Goal: Information Seeking & Learning: Compare options

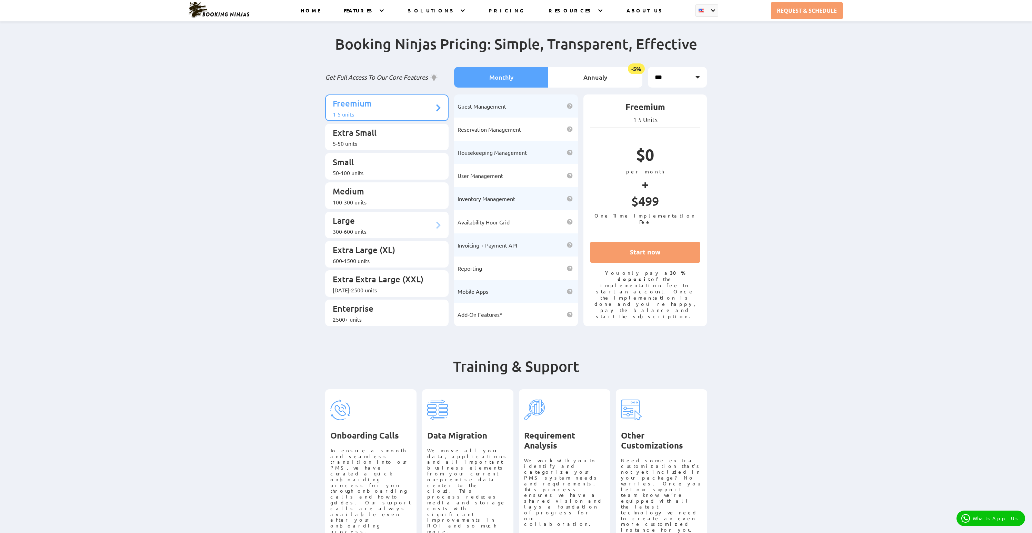
click at [376, 228] on div "300-600 units" at bounding box center [384, 231] width 102 height 7
click at [402, 186] on p "Medium" at bounding box center [384, 192] width 102 height 13
click at [397, 228] on div "300-600 units" at bounding box center [384, 231] width 102 height 7
drag, startPoint x: 626, startPoint y: 164, endPoint x: 645, endPoint y: 162, distance: 19.1
click at [645, 162] on p "$5,287" at bounding box center [645, 157] width 110 height 24
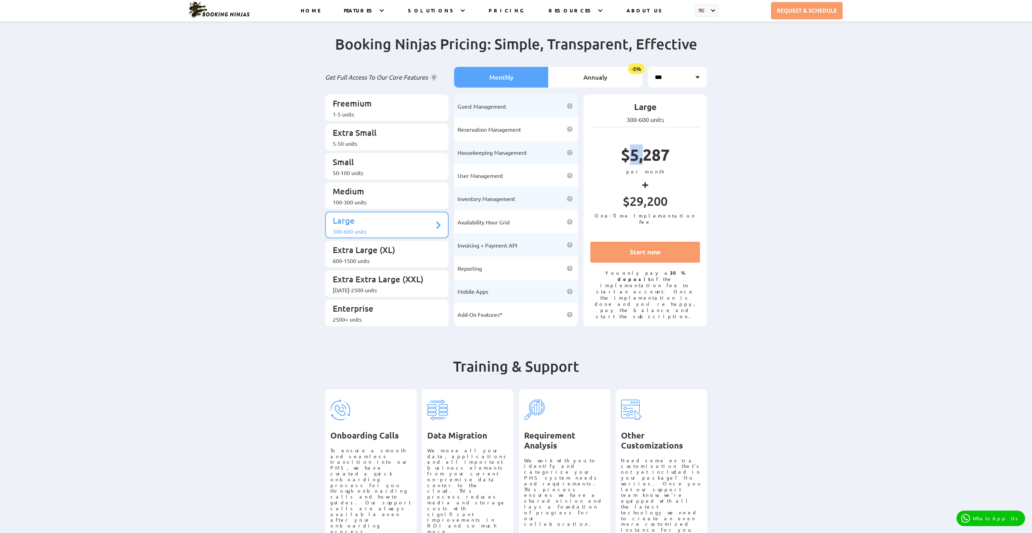
click at [652, 165] on p "$5,287" at bounding box center [645, 157] width 110 height 24
click at [374, 131] on p "Extra Small" at bounding box center [384, 133] width 102 height 13
click at [837, 116] on div "Booking Ninjas Pricing: Simple, Transparent, Effective Get Full Access To Our C…" at bounding box center [516, 182] width 1032 height 322
click at [602, 73] on li "Annualy -5%" at bounding box center [595, 77] width 94 height 21
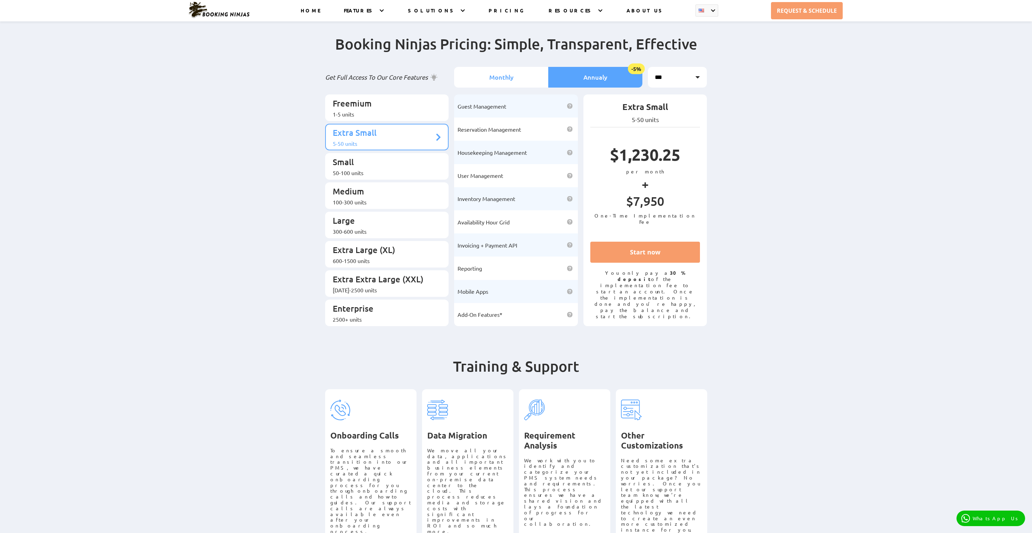
click at [515, 77] on li "Monthly" at bounding box center [501, 77] width 94 height 21
click at [603, 83] on li "Annualy -5%" at bounding box center [595, 77] width 94 height 21
click at [505, 74] on li "Monthly" at bounding box center [501, 77] width 94 height 21
click at [689, 82] on select "*** *** *** *** ***" at bounding box center [677, 77] width 59 height 21
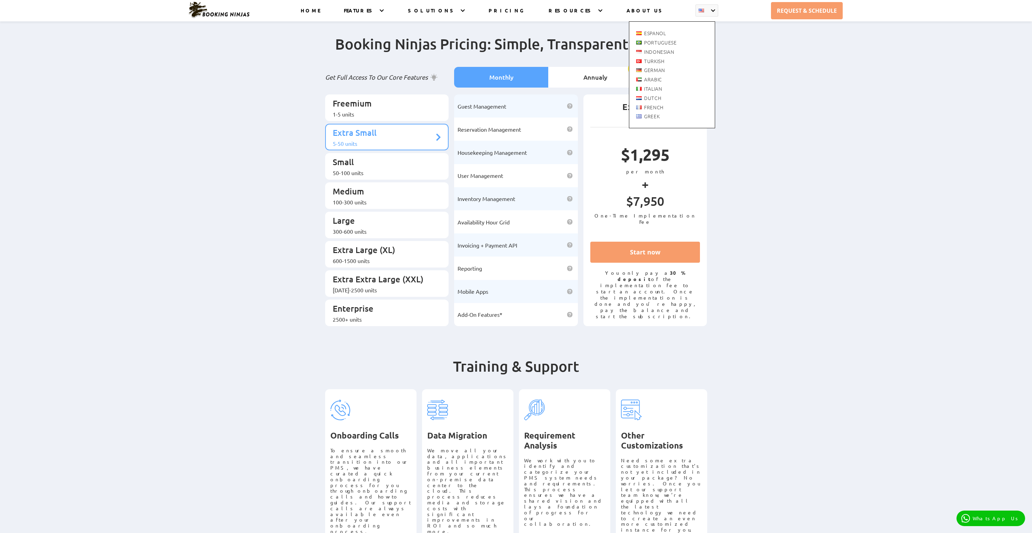
click at [707, 8] on div "Espanol Portuguese Indonesian [DEMOGRAPHIC_DATA] German" at bounding box center [672, 68] width 86 height 121
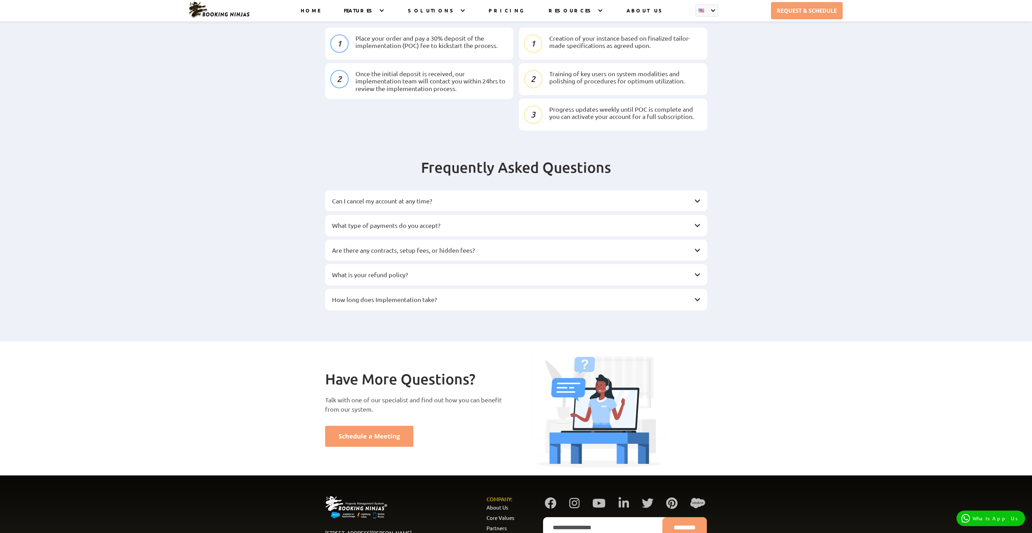
scroll to position [898, 0]
